Goal: Information Seeking & Learning: Find specific fact

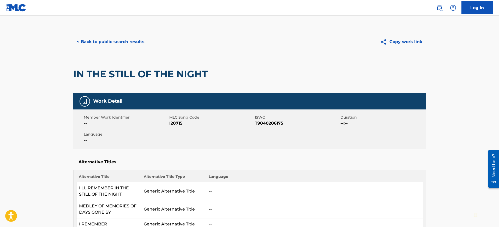
click at [112, 41] on button "< Back to public search results" at bounding box center [110, 41] width 75 height 13
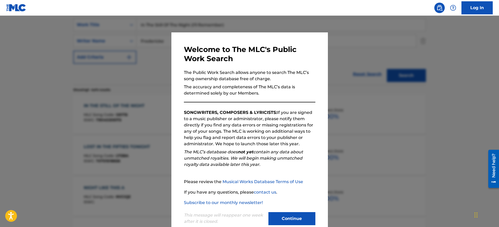
click at [398, 69] on div at bounding box center [249, 129] width 499 height 227
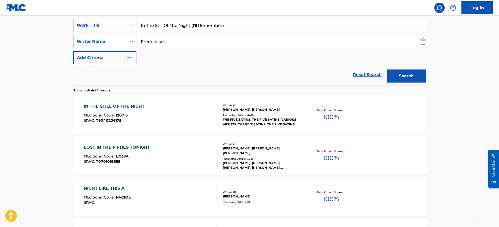
scroll to position [33, 0]
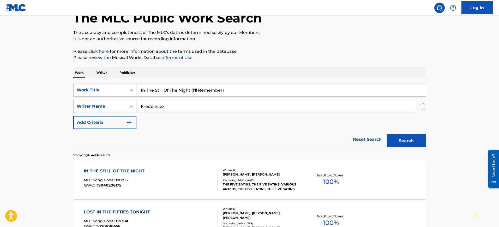
drag, startPoint x: 225, startPoint y: 85, endPoint x: 71, endPoint y: 73, distance: 154.2
click at [71, 73] on div "The MLC Public Work Search The accuracy and completeness of The MLC's data is d…" at bounding box center [249, 171] width 365 height 350
paste input "EASY [PERSON_NAME] [PERSON_NAME], [PERSON_NAME]"
type input "EASY [PERSON_NAME] [PERSON_NAME], [PERSON_NAME]"
drag, startPoint x: 151, startPoint y: 105, endPoint x: 103, endPoint y: 100, distance: 48.5
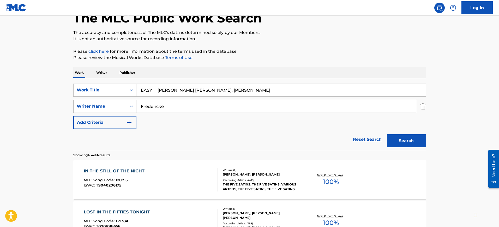
click at [103, 100] on div "SearchWithCriteriad069e11f-60fa-4091-aa9a-23cad14994b6 Writer Name [PERSON_NAME]" at bounding box center [249, 106] width 353 height 13
paste input "EASY [PERSON_NAME] [PERSON_NAME], [PERSON_NAME]"
type input "EASY [PERSON_NAME] [PERSON_NAME], [PERSON_NAME]"
drag, startPoint x: 157, startPoint y: 89, endPoint x: 418, endPoint y: 121, distance: 263.1
click at [418, 121] on div "SearchWithCriteriab274b730-8690-4e24-aa0f-b23eec74950f Work Title EASY [PERSON_…" at bounding box center [249, 105] width 353 height 45
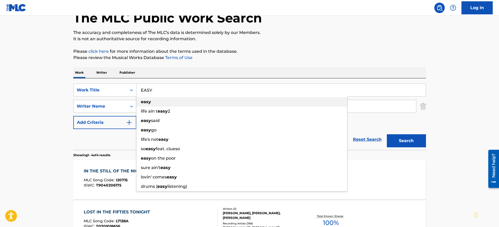
type input "EASY"
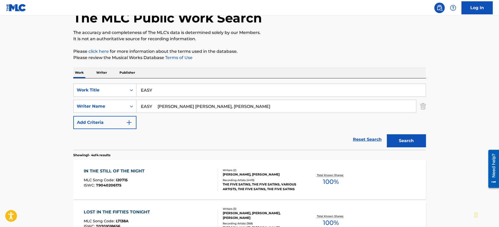
click at [252, 70] on div "Work Writer Publisher" at bounding box center [249, 72] width 353 height 11
drag, startPoint x: 196, startPoint y: 107, endPoint x: 47, endPoint y: 92, distance: 149.3
click at [43, 92] on main "The MLC Public Work Search The accuracy and completeness of The MLC's data is d…" at bounding box center [249, 166] width 499 height 366
drag, startPoint x: 161, startPoint y: 107, endPoint x: 402, endPoint y: 128, distance: 241.8
click at [402, 128] on div "SearchWithCriteriab274b730-8690-4e24-aa0f-b23eec74950f Work Title EASY SearchWi…" at bounding box center [249, 105] width 353 height 45
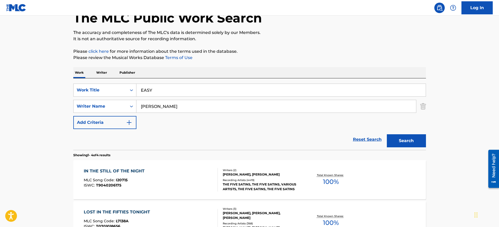
type input "[PERSON_NAME]"
click at [387, 134] on button "Search" at bounding box center [406, 140] width 39 height 13
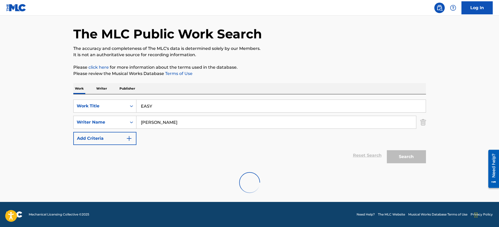
scroll to position [17, 0]
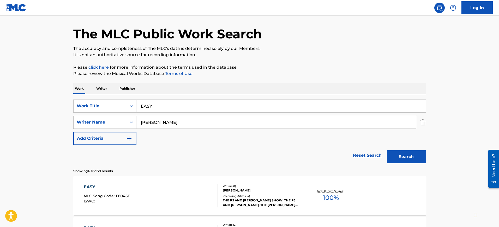
click at [295, 69] on p "Please click here for more information about the terms used in the database." at bounding box center [249, 67] width 353 height 6
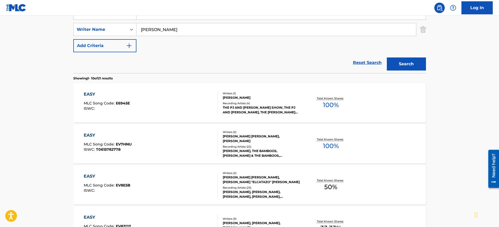
scroll to position [147, 0]
